Goal: Use online tool/utility: Utilize a website feature to perform a specific function

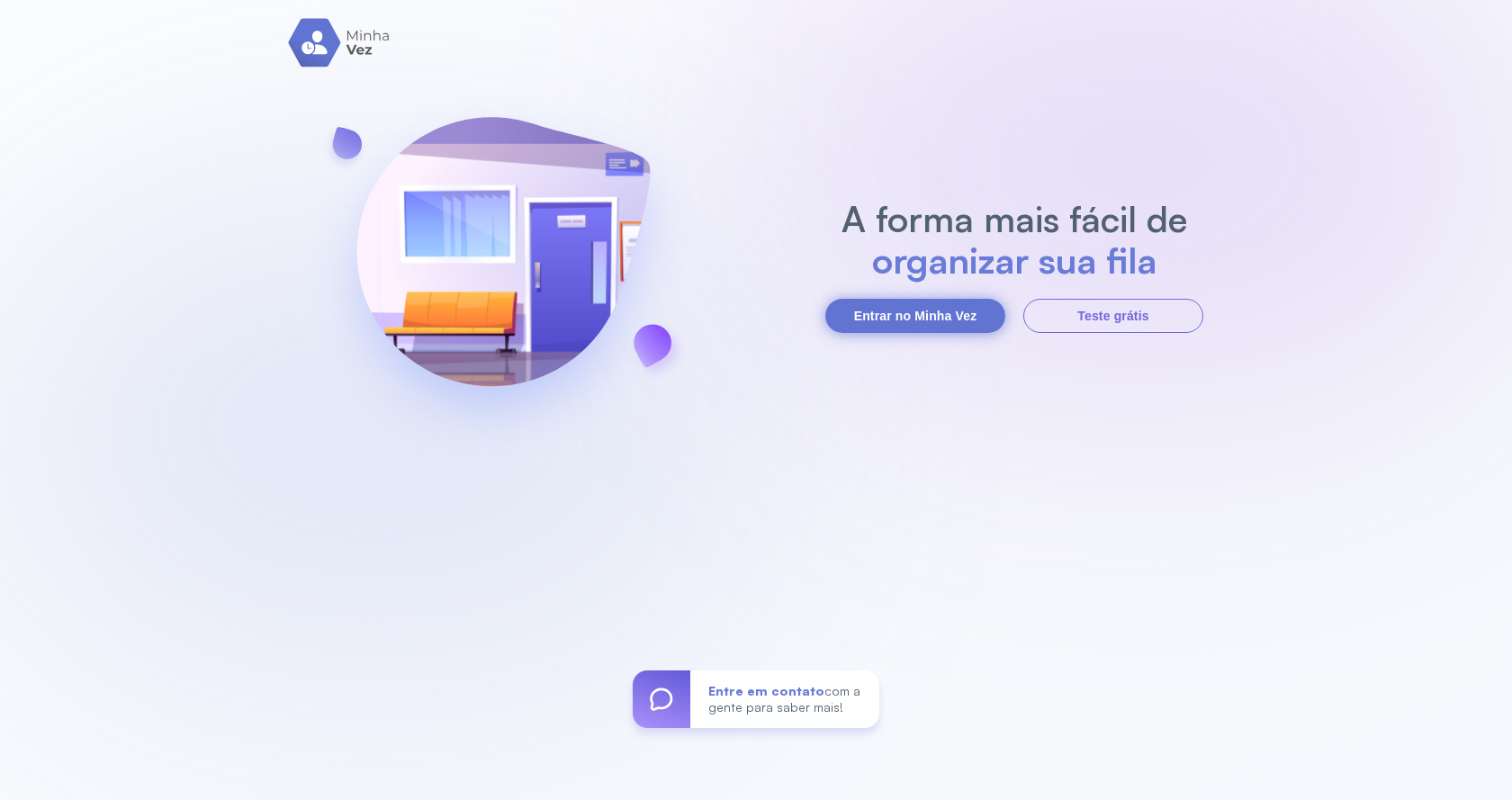
click at [949, 314] on button "Entrar no Minha Vez" at bounding box center [915, 315] width 180 height 34
click at [972, 322] on button "Entrar no Minha Vez" at bounding box center [915, 315] width 180 height 34
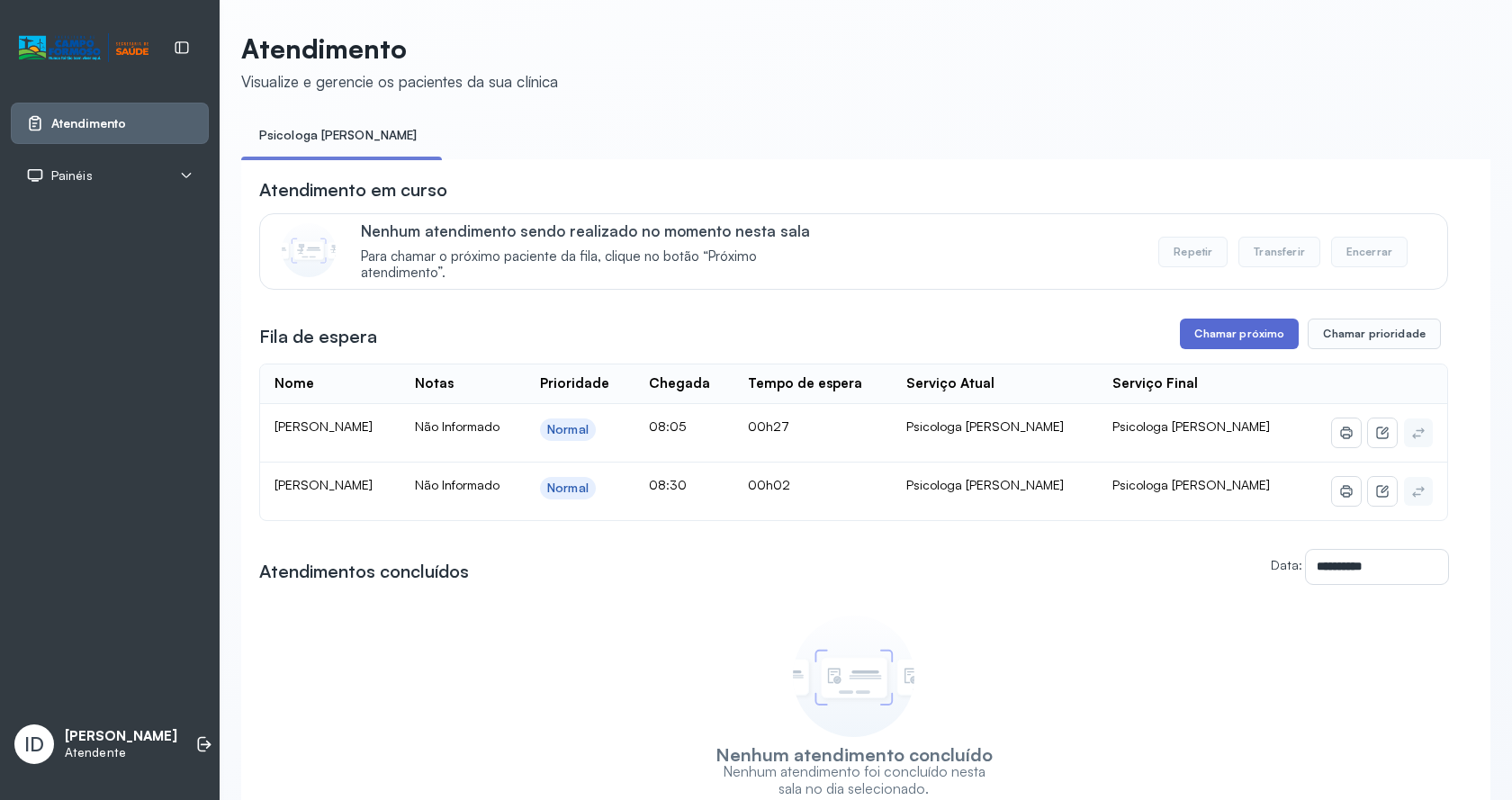
click at [1243, 347] on button "Chamar próximo" at bounding box center [1239, 334] width 119 height 30
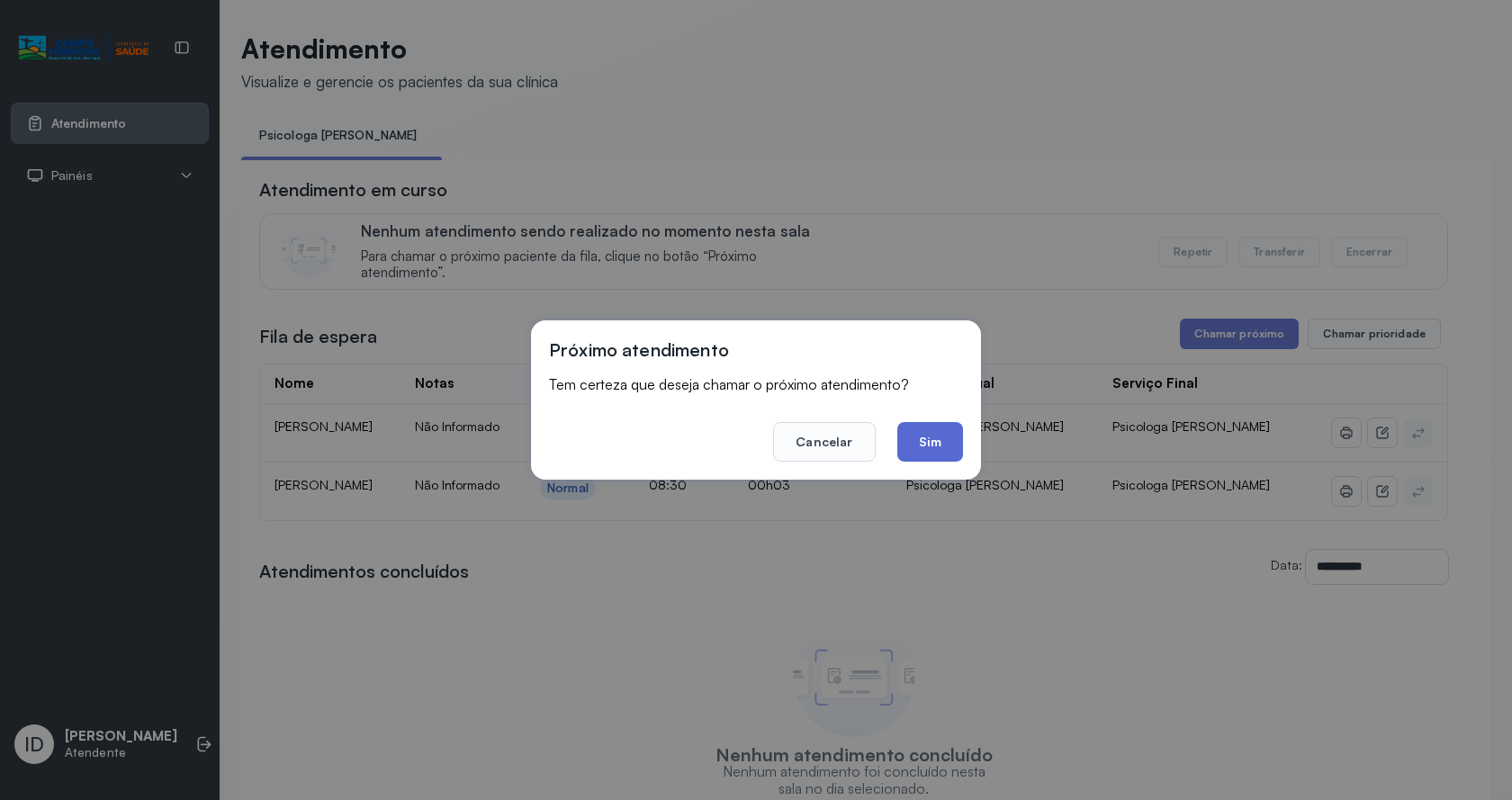
click at [931, 445] on button "Sim" at bounding box center [929, 441] width 65 height 40
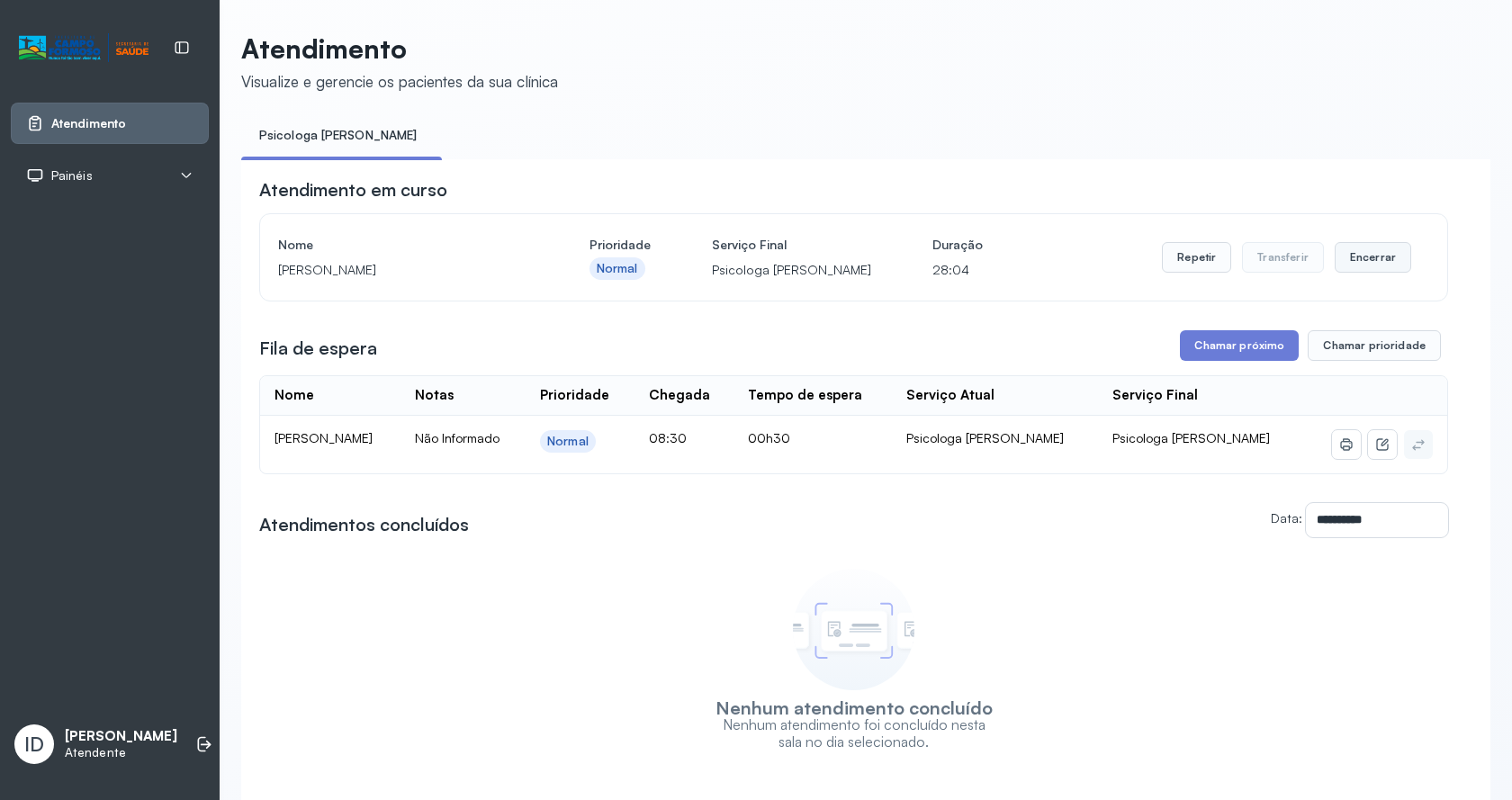
click at [1351, 266] on button "Encerrar" at bounding box center [1372, 257] width 76 height 30
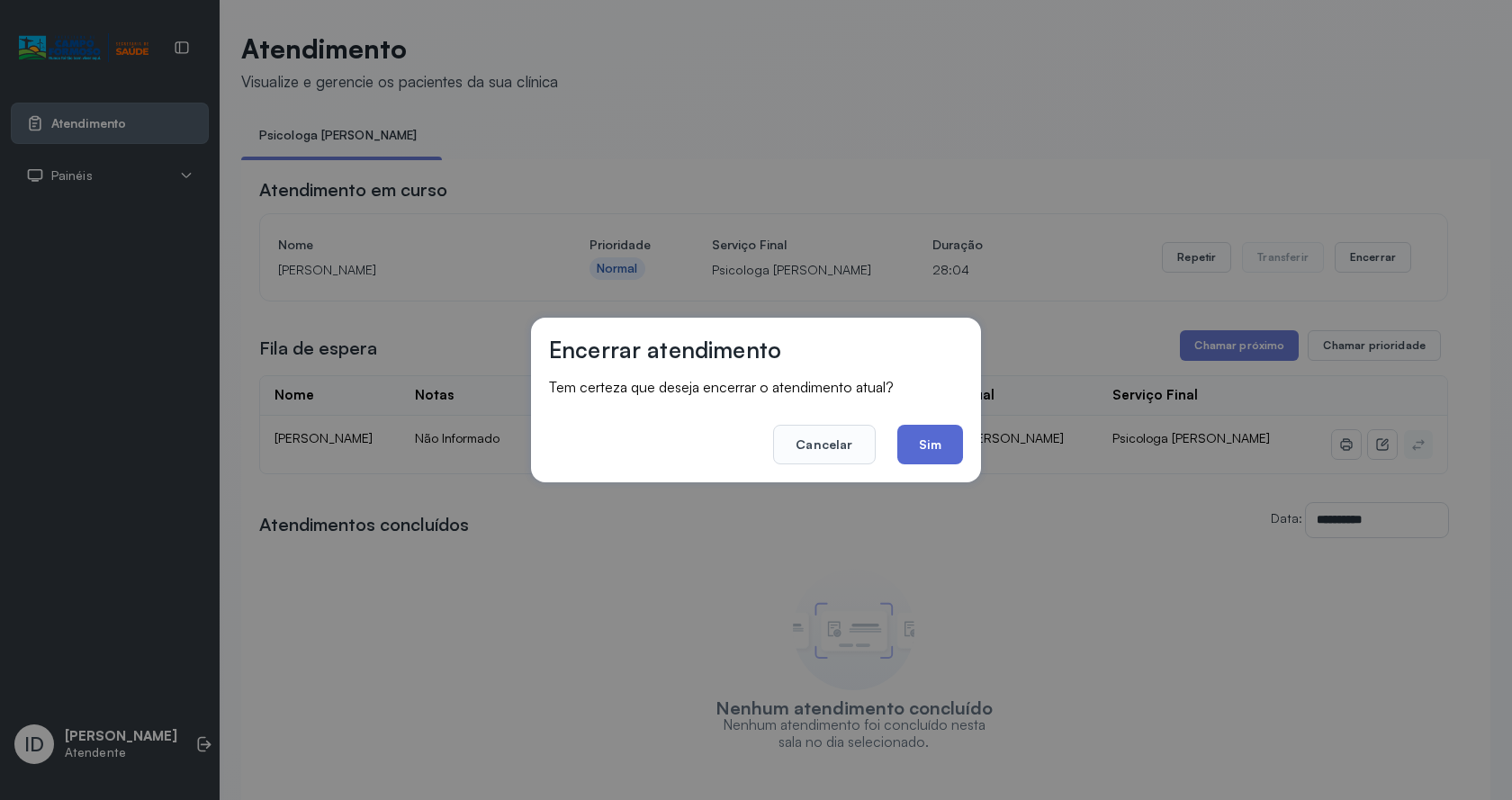
click at [960, 462] on button "Sim" at bounding box center [929, 444] width 65 height 40
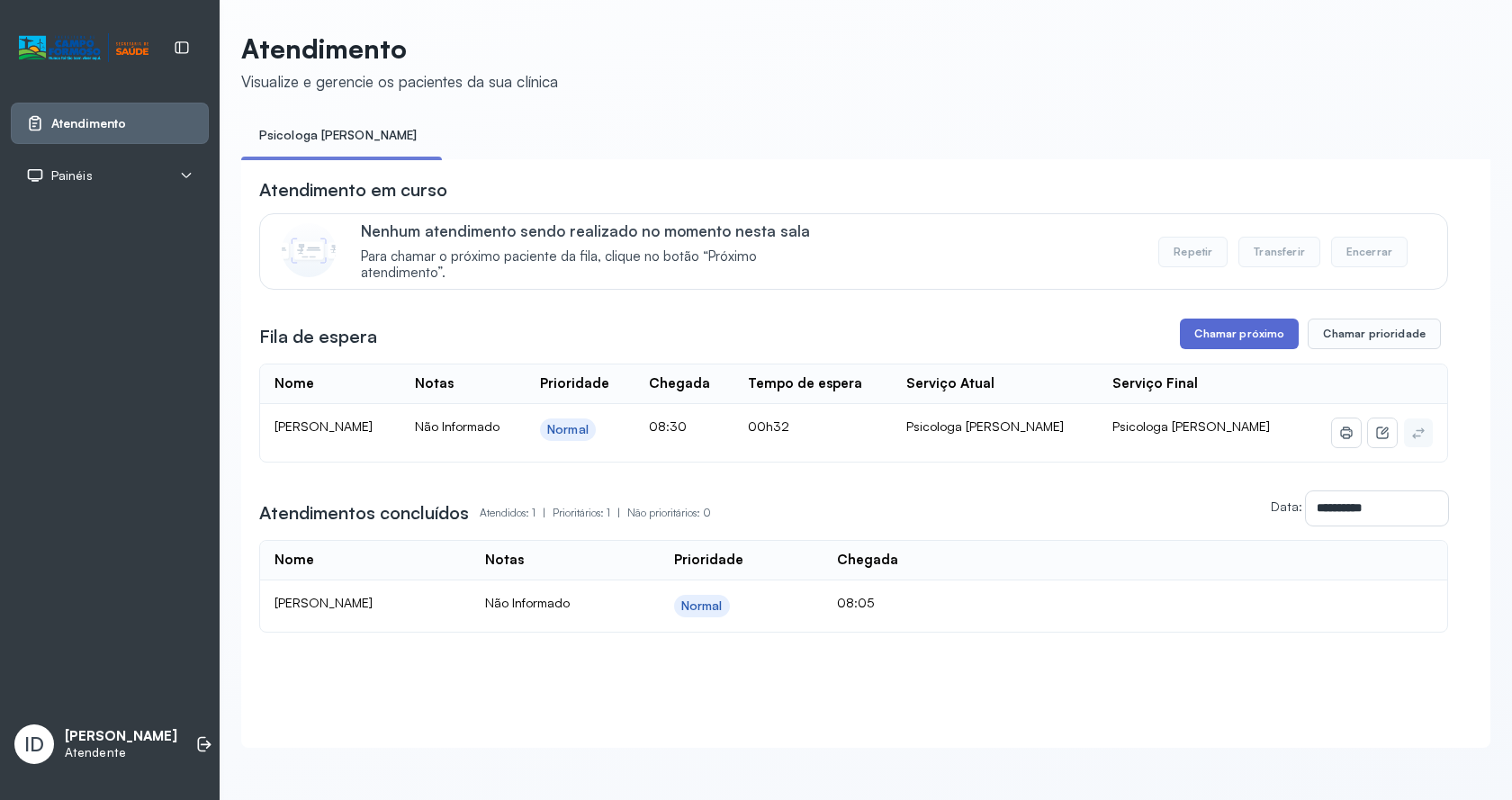
click at [1199, 341] on button "Chamar próximo" at bounding box center [1239, 334] width 119 height 30
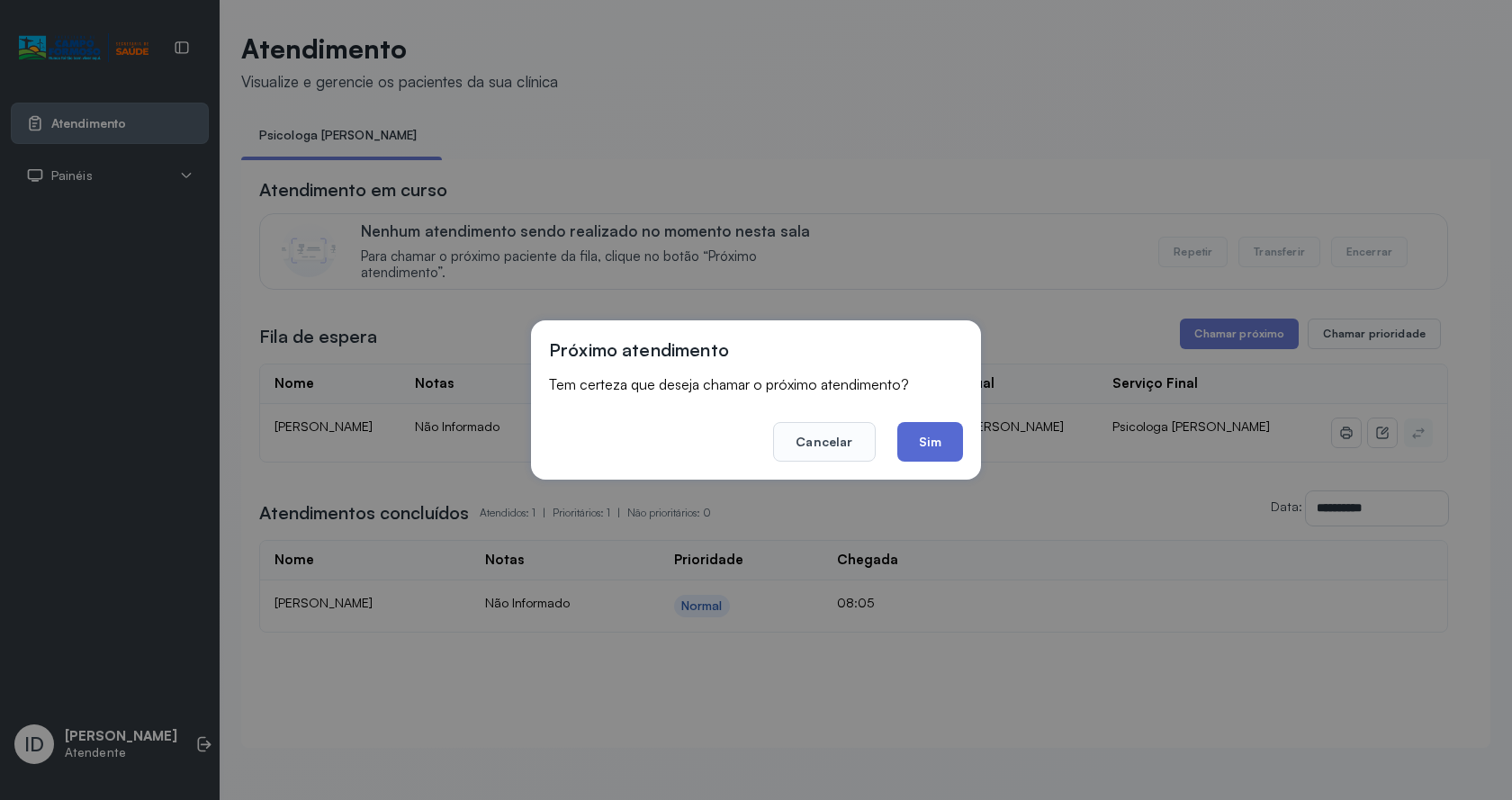
click at [955, 439] on button "Sim" at bounding box center [929, 441] width 65 height 40
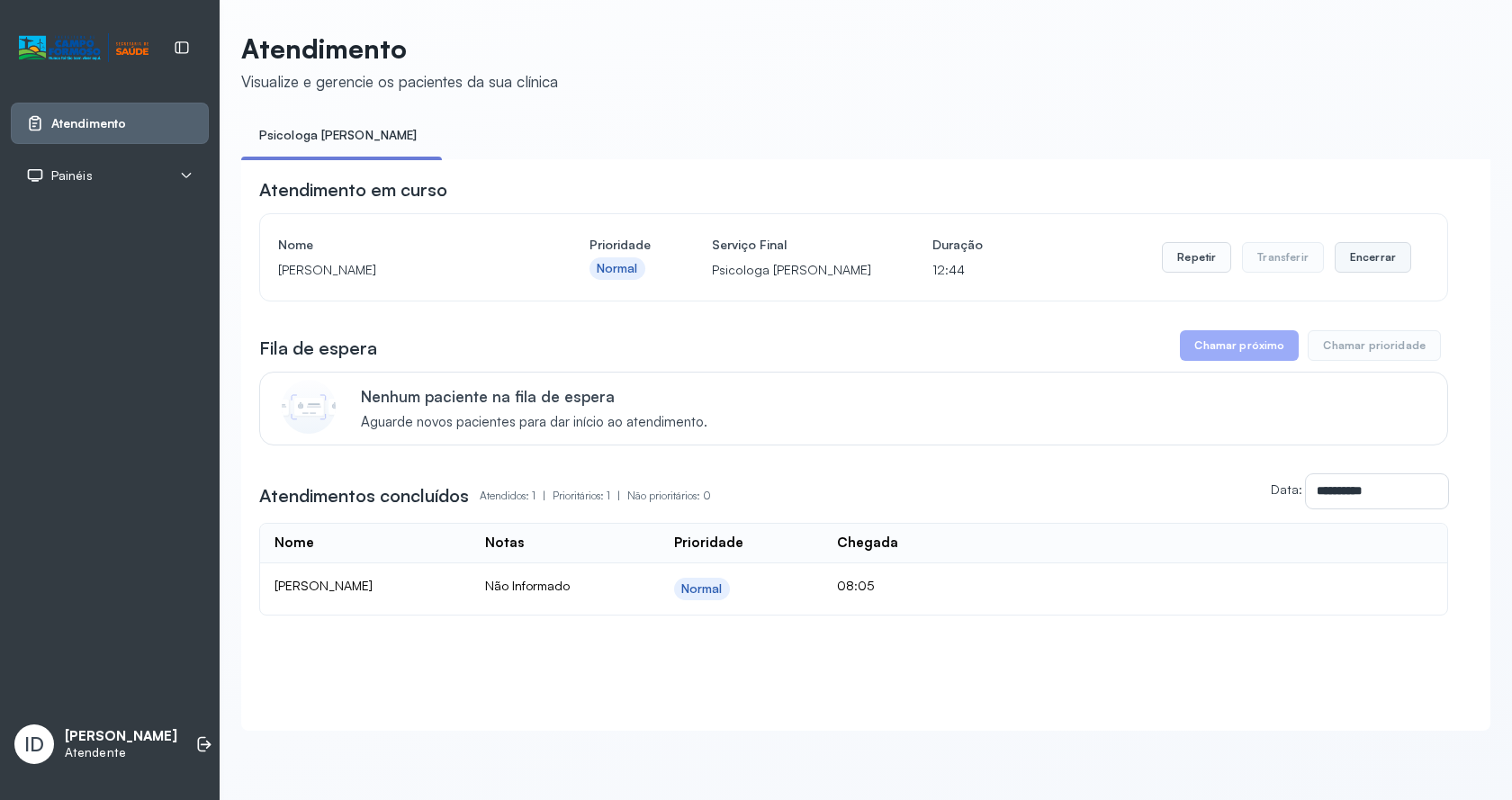
click at [1386, 263] on button "Encerrar" at bounding box center [1372, 257] width 76 height 30
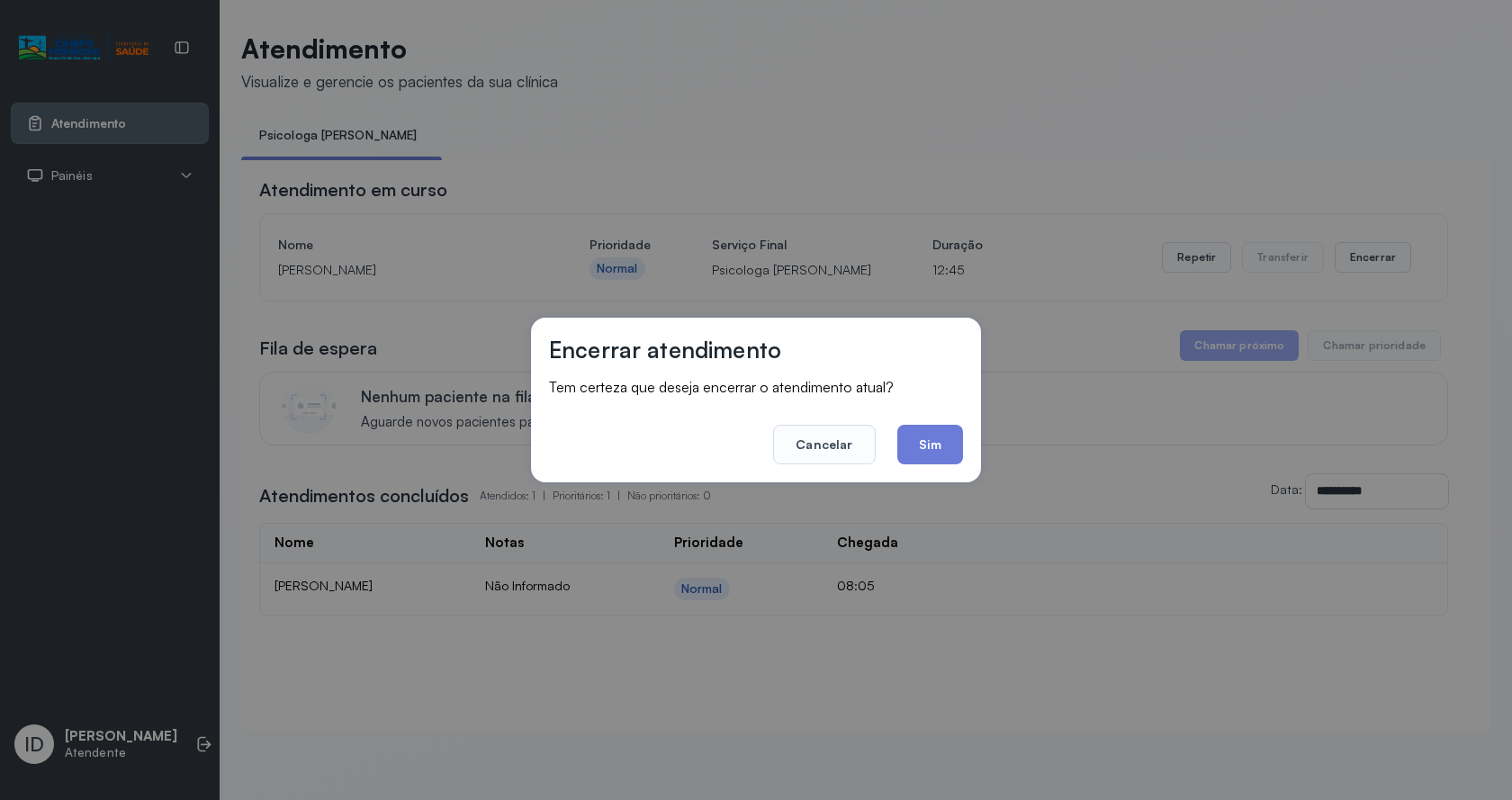
click at [930, 468] on div "Encerrar atendimento Tem certeza que deseja encerrar o atendimento atual? Cance…" at bounding box center [756, 400] width 450 height 165
click at [933, 460] on button "Sim" at bounding box center [929, 444] width 65 height 40
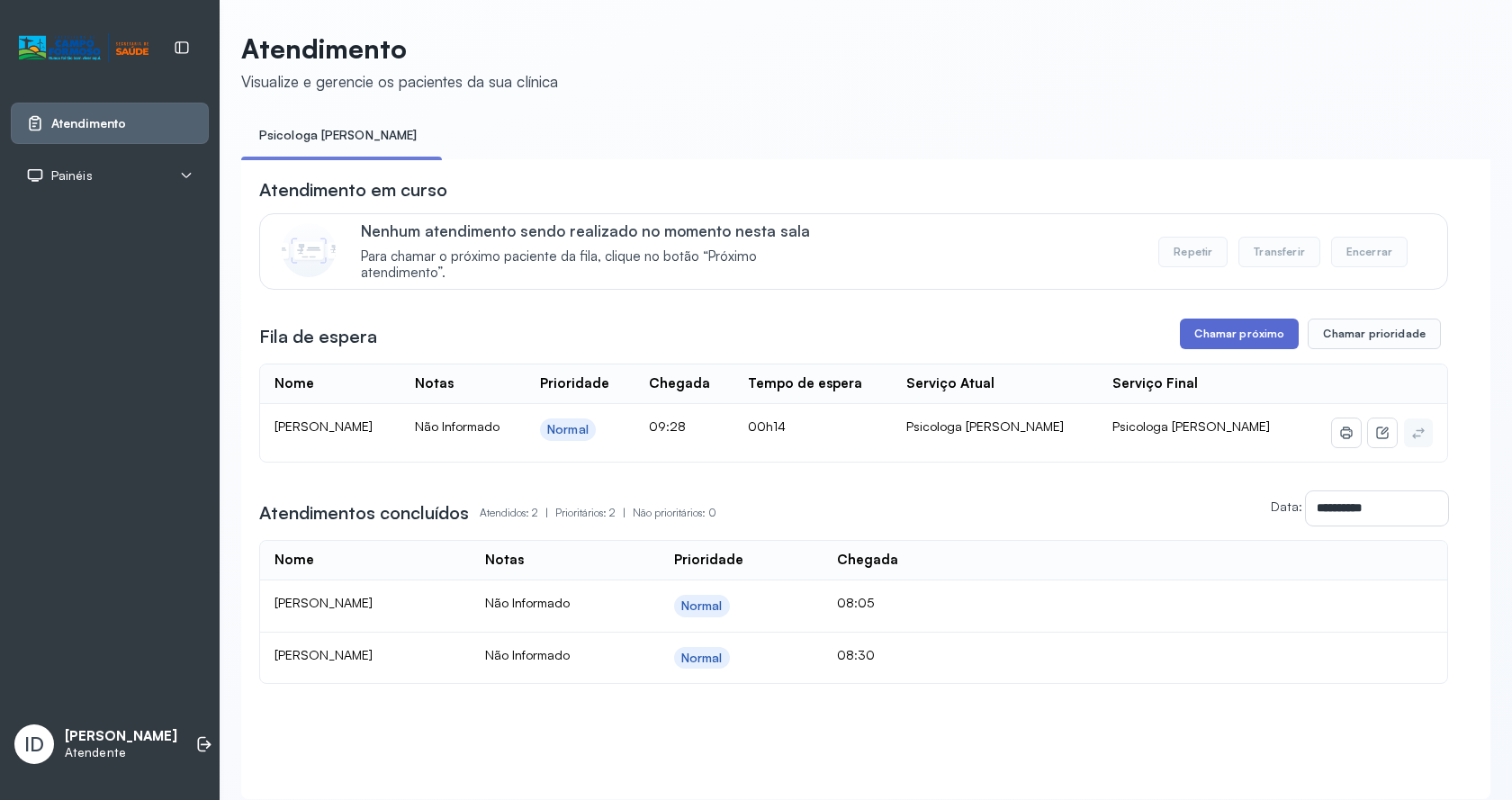
click at [1260, 331] on button "Chamar próximo" at bounding box center [1239, 334] width 119 height 30
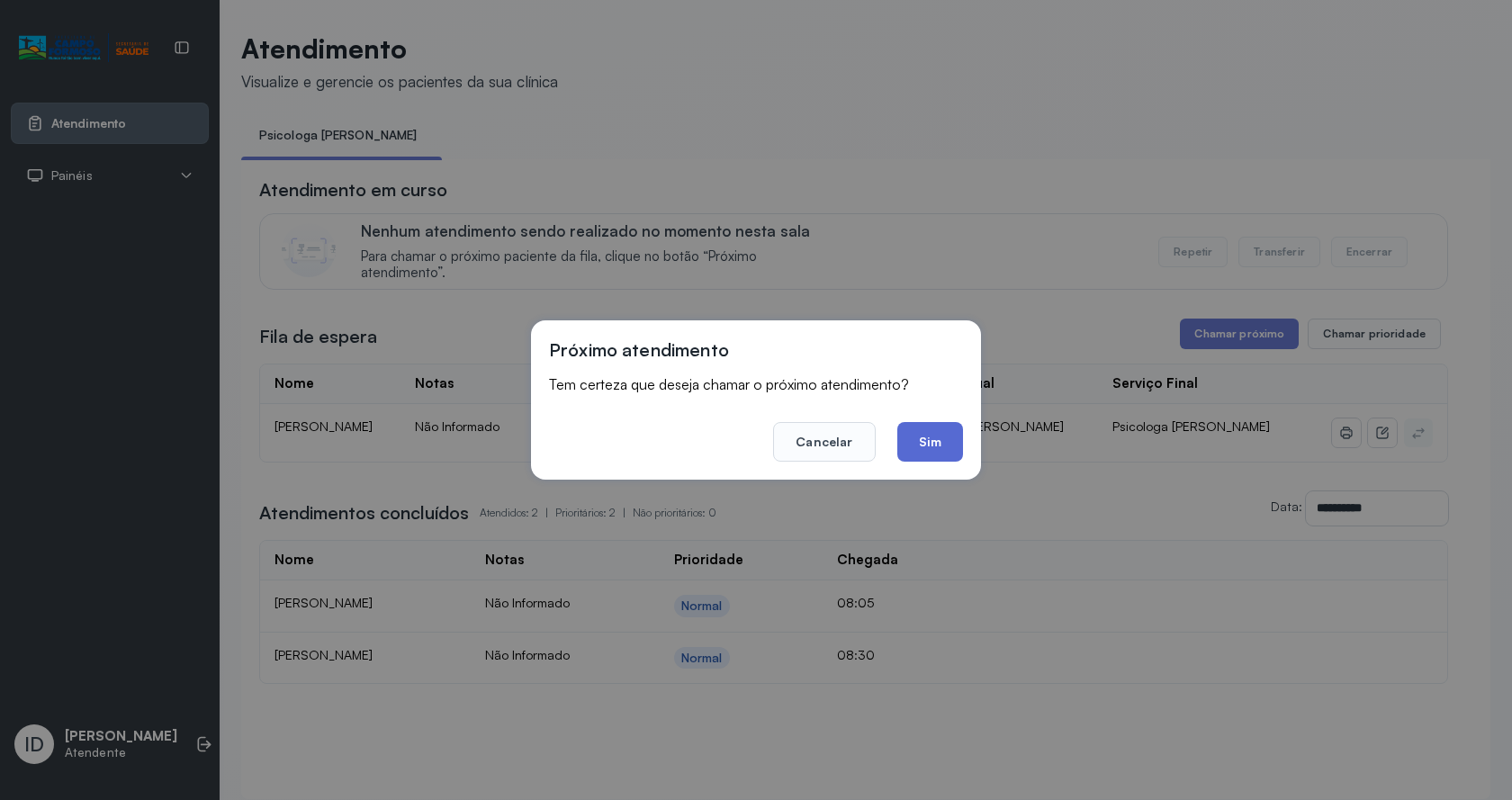
drag, startPoint x: 915, startPoint y: 453, endPoint x: 817, endPoint y: 327, distance: 159.6
click at [915, 452] on button "Sim" at bounding box center [929, 441] width 65 height 40
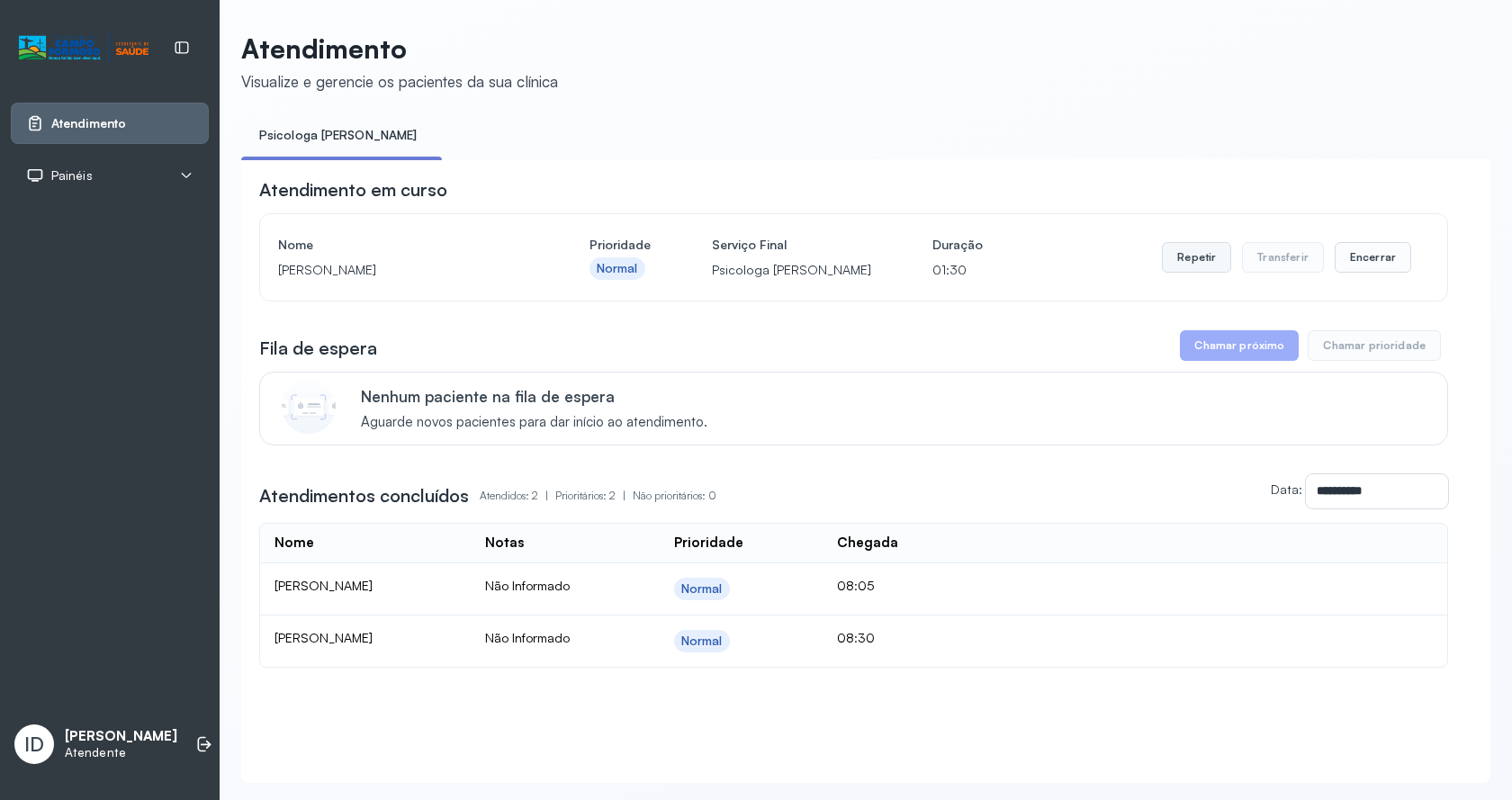
click at [1177, 268] on button "Repetir" at bounding box center [1196, 257] width 69 height 30
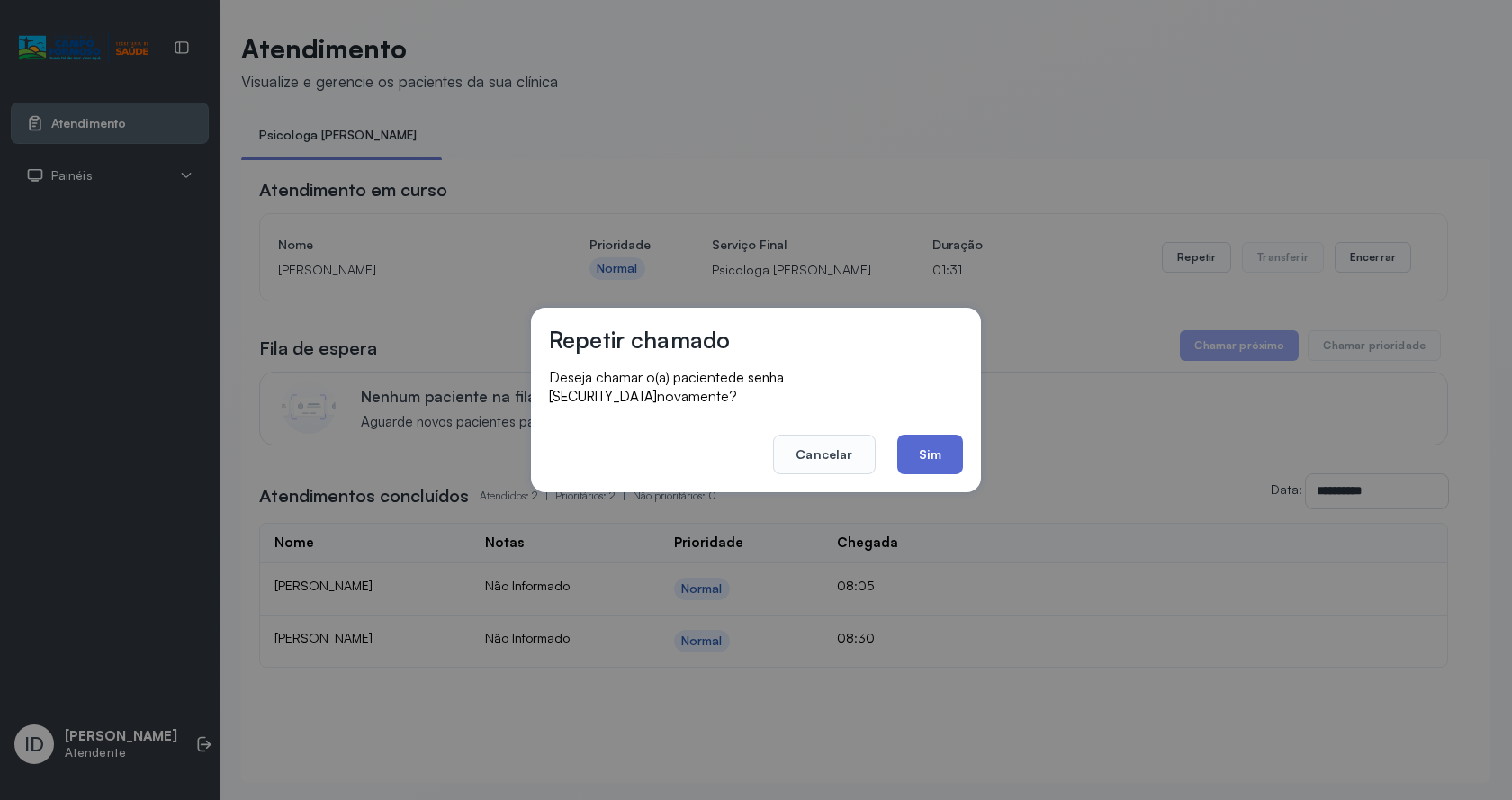
click at [910, 444] on button "Sim" at bounding box center [929, 454] width 65 height 40
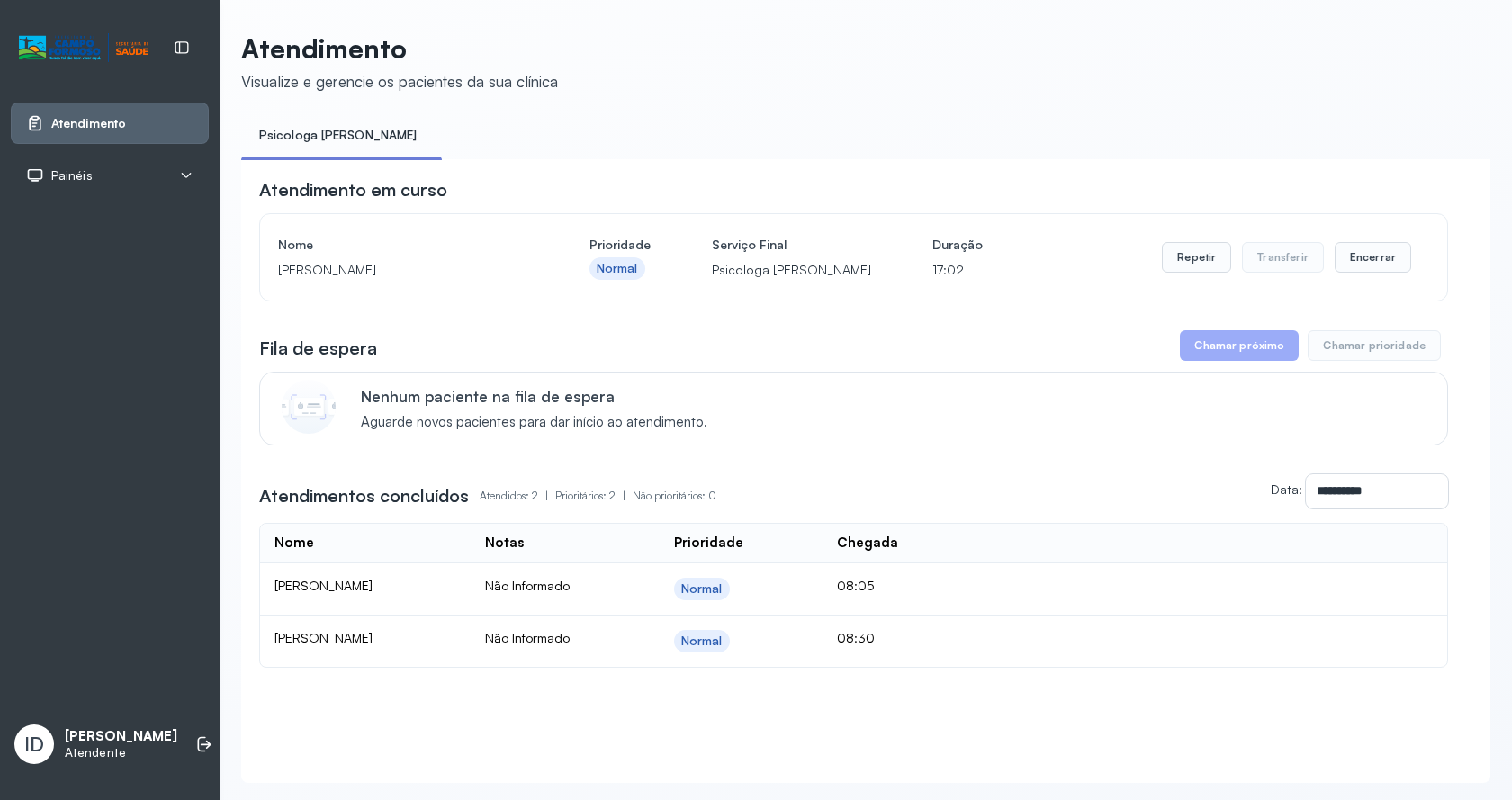
click at [1370, 246] on div "Repetir Transferir Encerrar" at bounding box center [1286, 257] width 249 height 51
click at [1375, 257] on button "Encerrar" at bounding box center [1372, 257] width 76 height 30
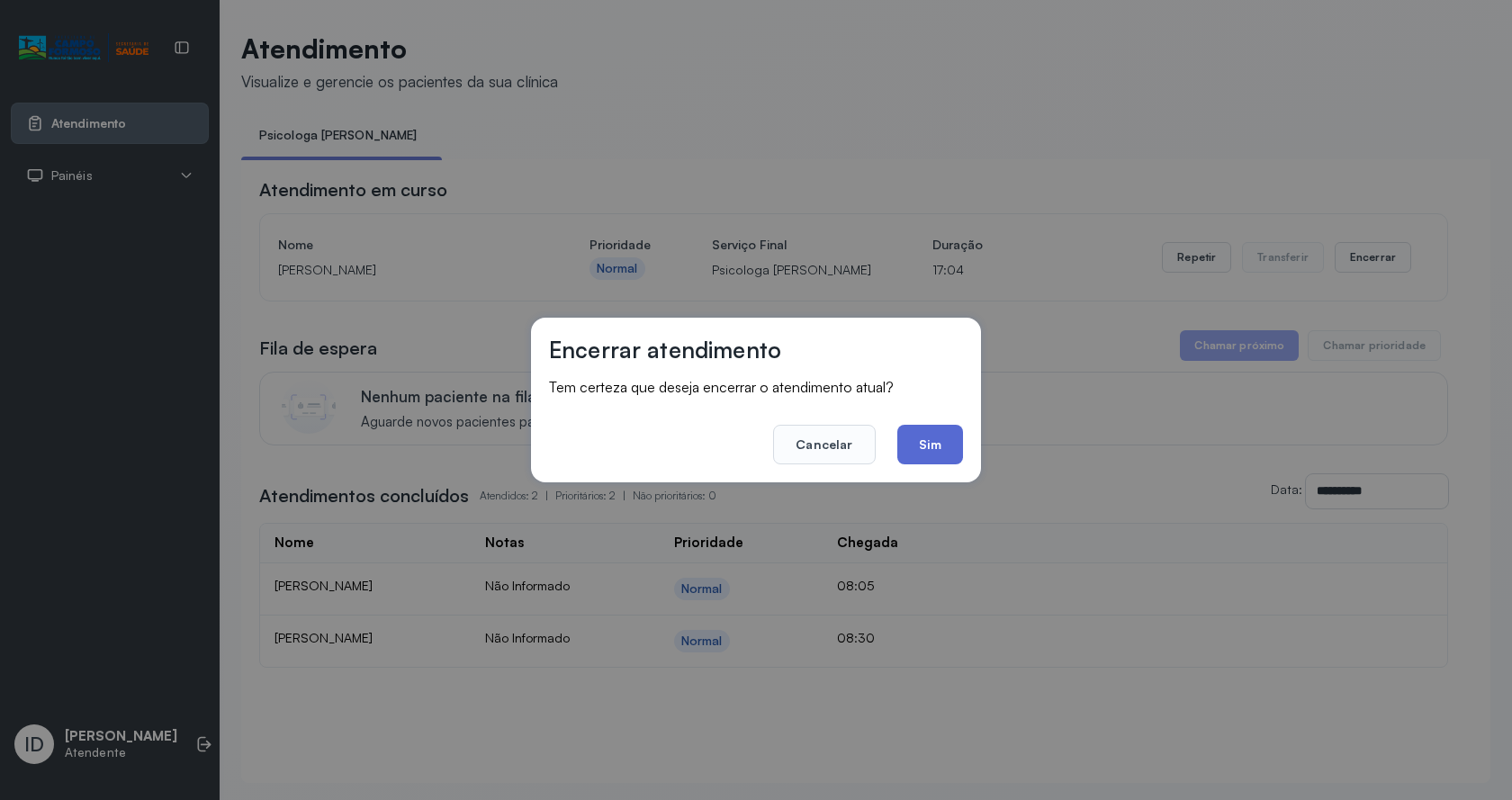
click at [938, 431] on button "Sim" at bounding box center [929, 444] width 65 height 40
